Goal: Task Accomplishment & Management: Use online tool/utility

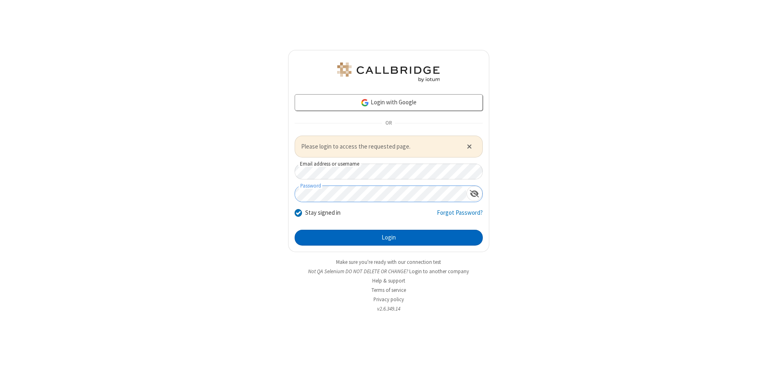
click at [389, 238] on button "Login" at bounding box center [389, 238] width 188 height 16
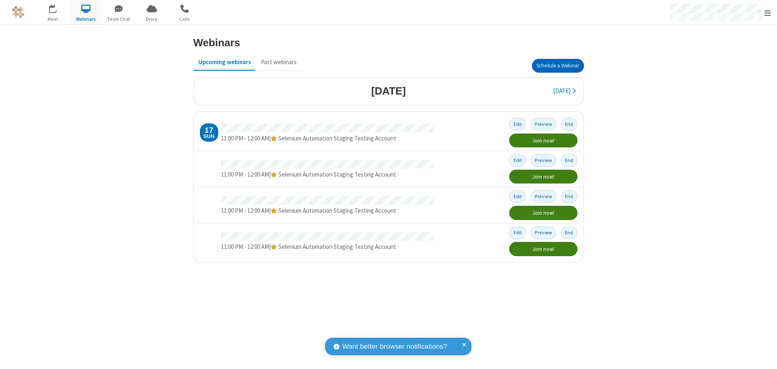
click at [558, 66] on button "Schedule a Webinar" at bounding box center [558, 66] width 52 height 14
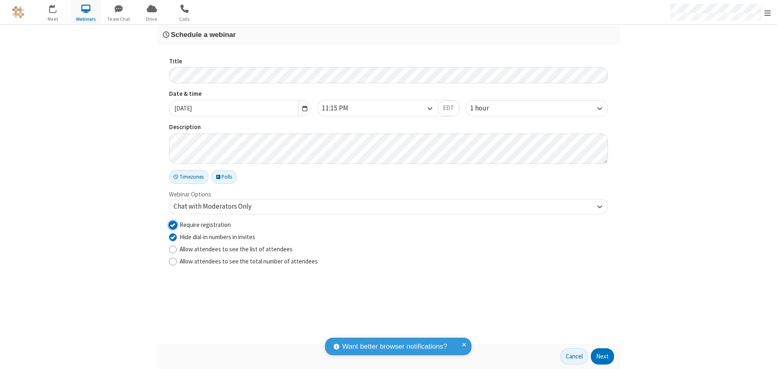
click at [173, 225] on input "Require registration" at bounding box center [173, 225] width 8 height 9
checkbox input "false"
click at [603, 357] on button "Next" at bounding box center [602, 357] width 23 height 16
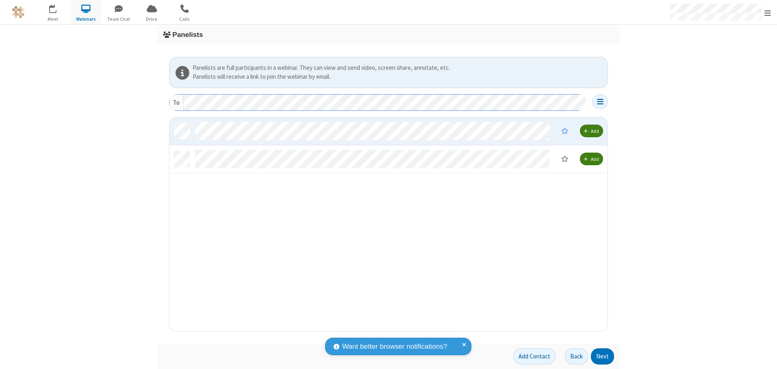
scroll to position [208, 432]
click at [603, 357] on button "Next" at bounding box center [602, 357] width 23 height 16
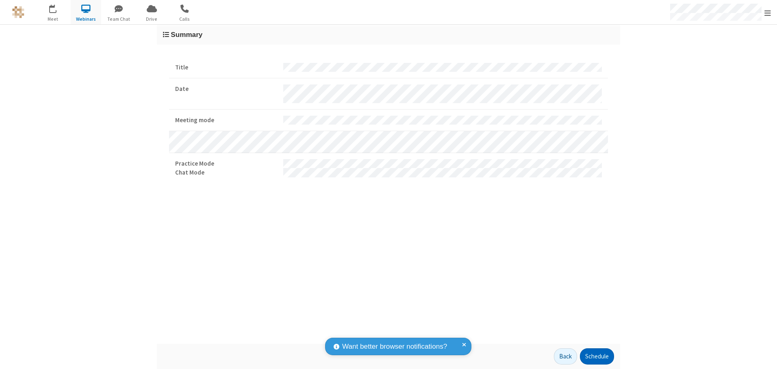
click at [597, 357] on button "Schedule" at bounding box center [597, 357] width 34 height 16
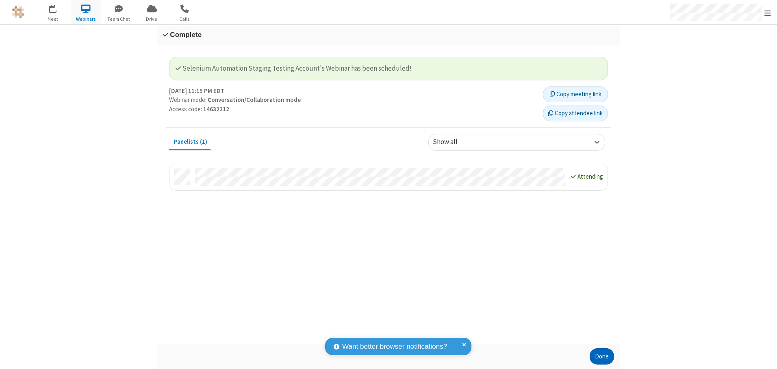
click at [602, 357] on button "Done" at bounding box center [602, 357] width 24 height 16
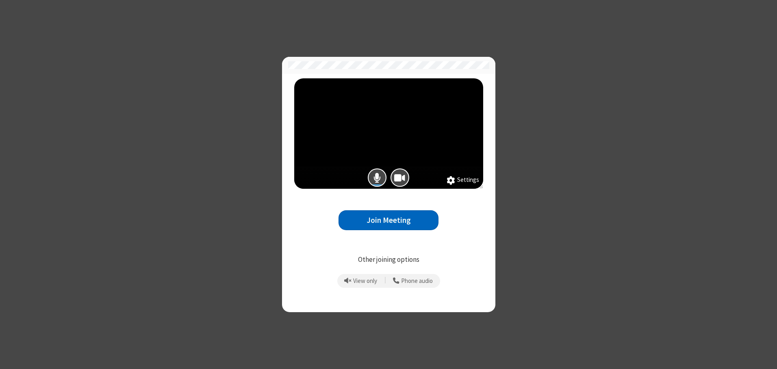
click at [389, 220] on button "Join Meeting" at bounding box center [389, 221] width 100 height 20
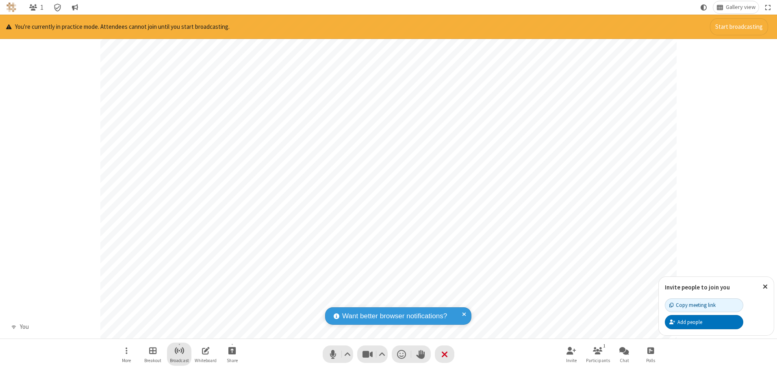
click at [179, 351] on span "Start broadcast" at bounding box center [179, 351] width 10 height 10
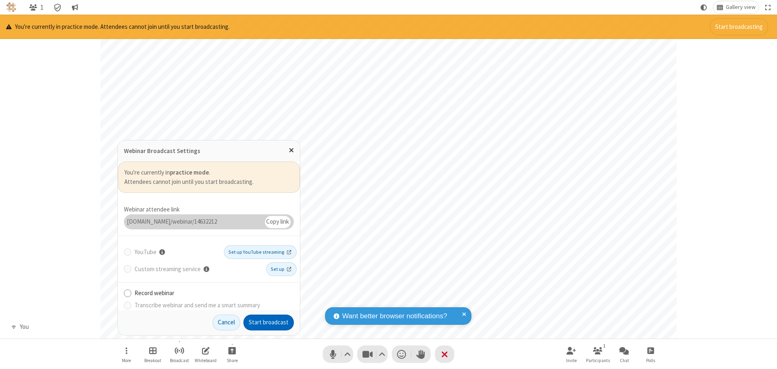
click at [269, 323] on button "Start broadcast" at bounding box center [268, 323] width 50 height 16
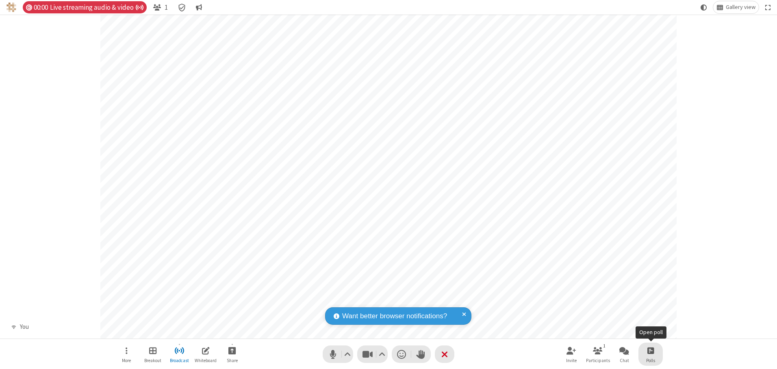
click at [650, 351] on span "Open poll" at bounding box center [650, 351] width 7 height 10
click at [686, 67] on button "Create poll" at bounding box center [686, 67] width 45 height 16
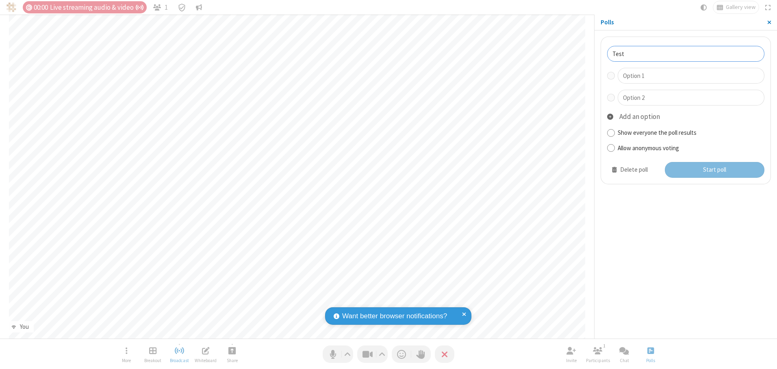
type input "Test"
type input "Yes"
type input "No"
click at [714, 170] on button "Start poll" at bounding box center [715, 170] width 100 height 16
